Goal: Task Accomplishment & Management: Manage account settings

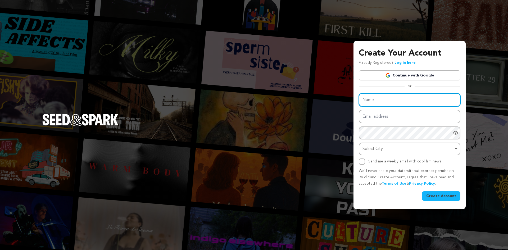
click at [367, 99] on input "Name" at bounding box center [410, 100] width 102 height 14
paste input "Americans Net Worth"
type input "Americans Net Worth"
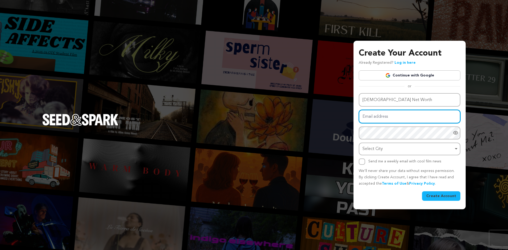
drag, startPoint x: 384, startPoint y: 117, endPoint x: 373, endPoint y: 114, distance: 11.1
click at [384, 117] on input "Email address" at bounding box center [410, 117] width 102 height 14
paste input "[EMAIL_ADDRESS][DOMAIN_NAME]"
type input "[EMAIL_ADDRESS][DOMAIN_NAME]"
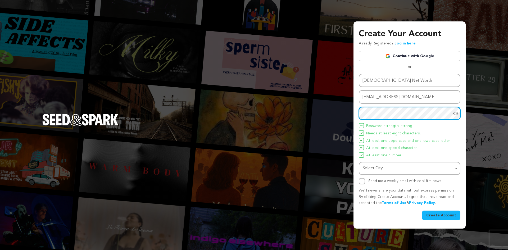
click at [397, 169] on div "Select City Remove item" at bounding box center [408, 169] width 91 height 8
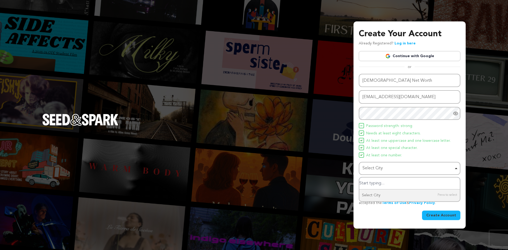
click at [372, 186] on input "Select City" at bounding box center [410, 184] width 101 height 12
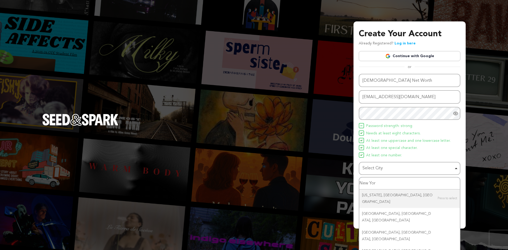
type input "New York"
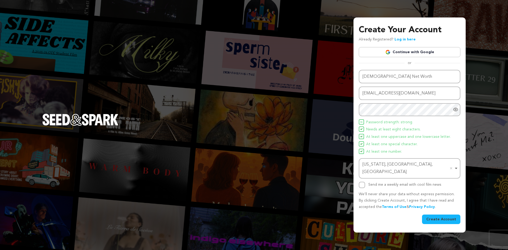
click at [440, 216] on button "Create Account" at bounding box center [441, 220] width 38 height 10
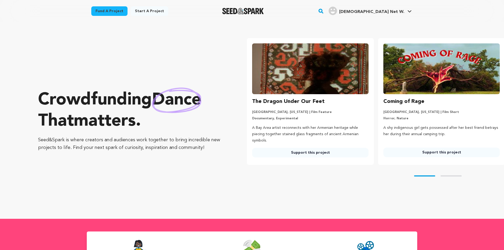
click at [107, 69] on div "Crowdfunding dance that matters . Seed&Spark is where creators and audiences wo…" at bounding box center [132, 121] width 188 height 176
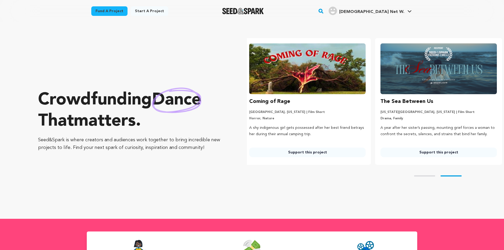
scroll to position [0, 136]
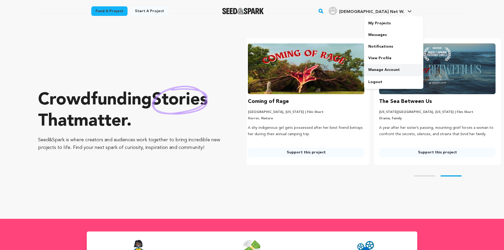
click at [386, 69] on link "Manage Account" at bounding box center [393, 70] width 59 height 12
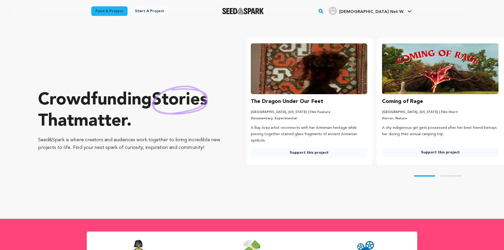
scroll to position [0, 0]
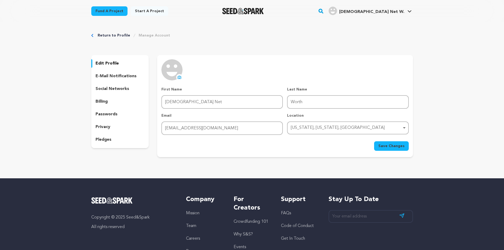
click at [113, 63] on p "edit profile" at bounding box center [107, 63] width 23 height 6
click at [179, 77] on icon at bounding box center [179, 77] width 4 height 4
click at [302, 32] on div "Return to Profile Manage Account edit profile e-mail notifications social netwo…" at bounding box center [252, 96] width 339 height 148
click at [179, 76] on icon at bounding box center [179, 77] width 3 height 3
click at [392, 69] on link "Manage Account" at bounding box center [393, 70] width 59 height 12
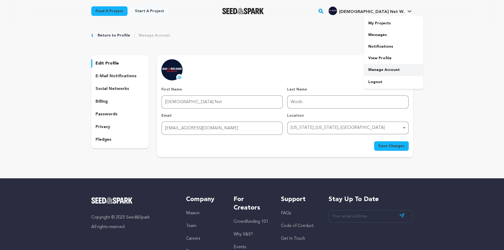
click at [371, 68] on link "Manage Account" at bounding box center [393, 70] width 59 height 12
click at [388, 145] on span "Save Changes" at bounding box center [392, 145] width 26 height 5
click at [408, 10] on icon at bounding box center [410, 11] width 4 height 3
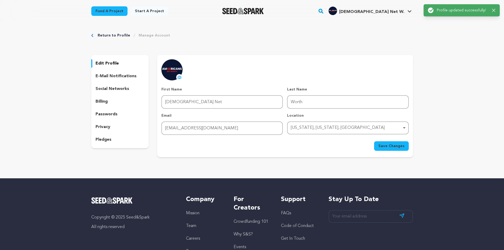
click at [408, 10] on icon at bounding box center [410, 11] width 4 height 3
click at [411, 12] on icon at bounding box center [410, 11] width 4 height 3
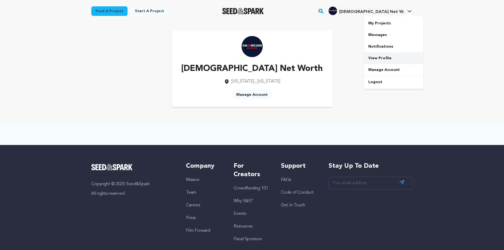
click at [380, 57] on link "View Profile" at bounding box center [393, 58] width 59 height 12
click at [376, 70] on link "Manage Account" at bounding box center [393, 70] width 59 height 12
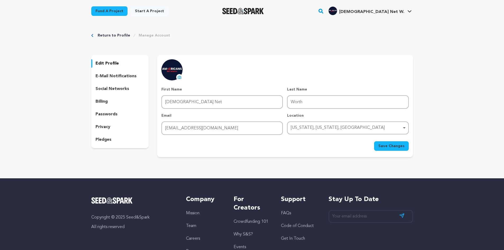
click at [108, 87] on p "social networks" at bounding box center [113, 89] width 34 height 6
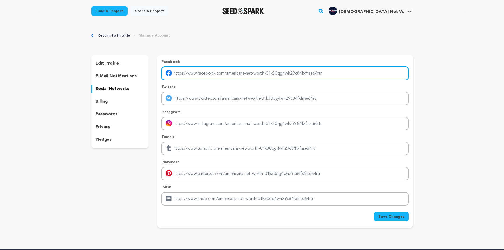
click at [189, 73] on input "Enter facebook profile link" at bounding box center [284, 74] width 247 height 14
paste input "https://www.facebook.com/americansnetworth/"
type input "[URL][DOMAIN_NAME]"
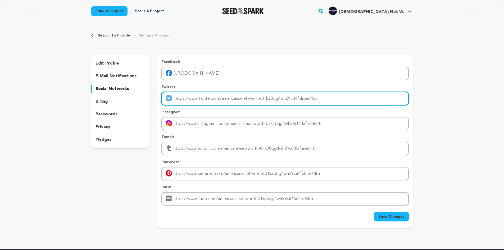
drag, startPoint x: 182, startPoint y: 98, endPoint x: 189, endPoint y: 97, distance: 7.2
click at [182, 98] on input "Enter twitter profile link" at bounding box center [284, 99] width 247 height 14
paste input "[URL][DOMAIN_NAME]"
type input "[URL][DOMAIN_NAME]"
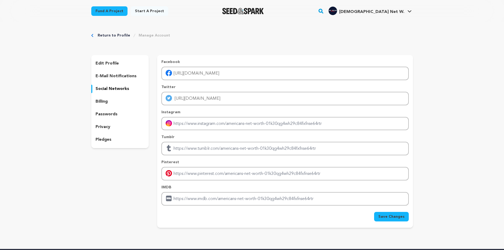
click at [429, 115] on div "Return to Profile Manage Account edit profile e-mail notifications social netwo…" at bounding box center [252, 131] width 504 height 218
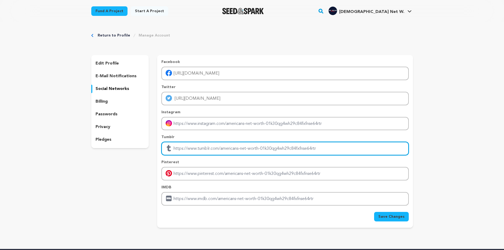
click at [214, 150] on input "Enter tubmlr profile link" at bounding box center [284, 149] width 247 height 14
paste input "[URL][DOMAIN_NAME]"
type input "[URL][DOMAIN_NAME]"
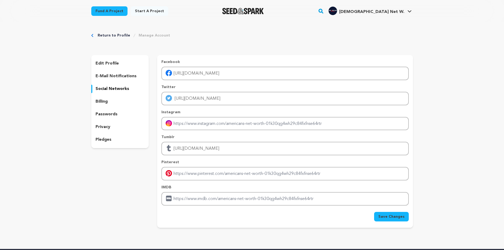
click at [137, 189] on div "edit profile e-mail notifications social networks billing passwords privacy ple…" at bounding box center [120, 141] width 58 height 173
click at [403, 215] on span "Save Changes" at bounding box center [392, 216] width 26 height 5
click at [386, 20] on link "My Projects" at bounding box center [393, 23] width 59 height 12
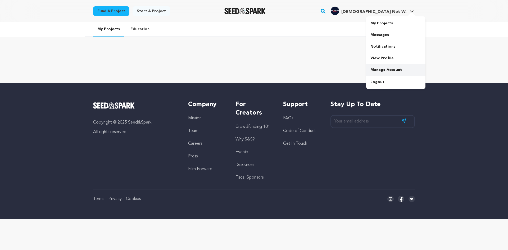
click at [384, 68] on link "Manage Account" at bounding box center [395, 70] width 59 height 12
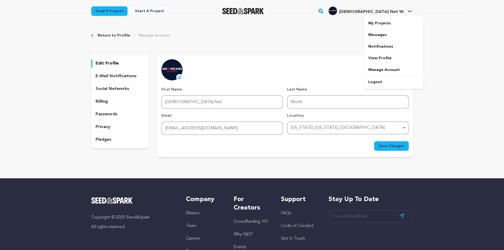
click at [384, 58] on link "View Profile" at bounding box center [393, 58] width 59 height 12
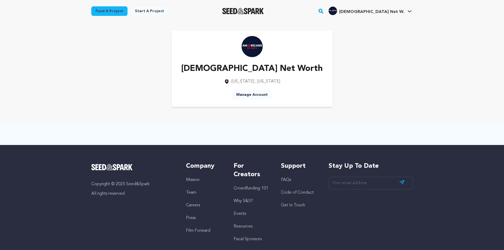
click at [98, 68] on div "[DEMOGRAPHIC_DATA] Net Worth [US_STATE] , [US_STATE] Manage Account" at bounding box center [252, 69] width 322 height 76
click at [141, 47] on div "[DEMOGRAPHIC_DATA] Net Worth [US_STATE] , [US_STATE] Manage Account" at bounding box center [252, 69] width 322 height 76
click at [374, 81] on link "Logout" at bounding box center [393, 82] width 59 height 12
